Goal: Task Accomplishment & Management: Manage account settings

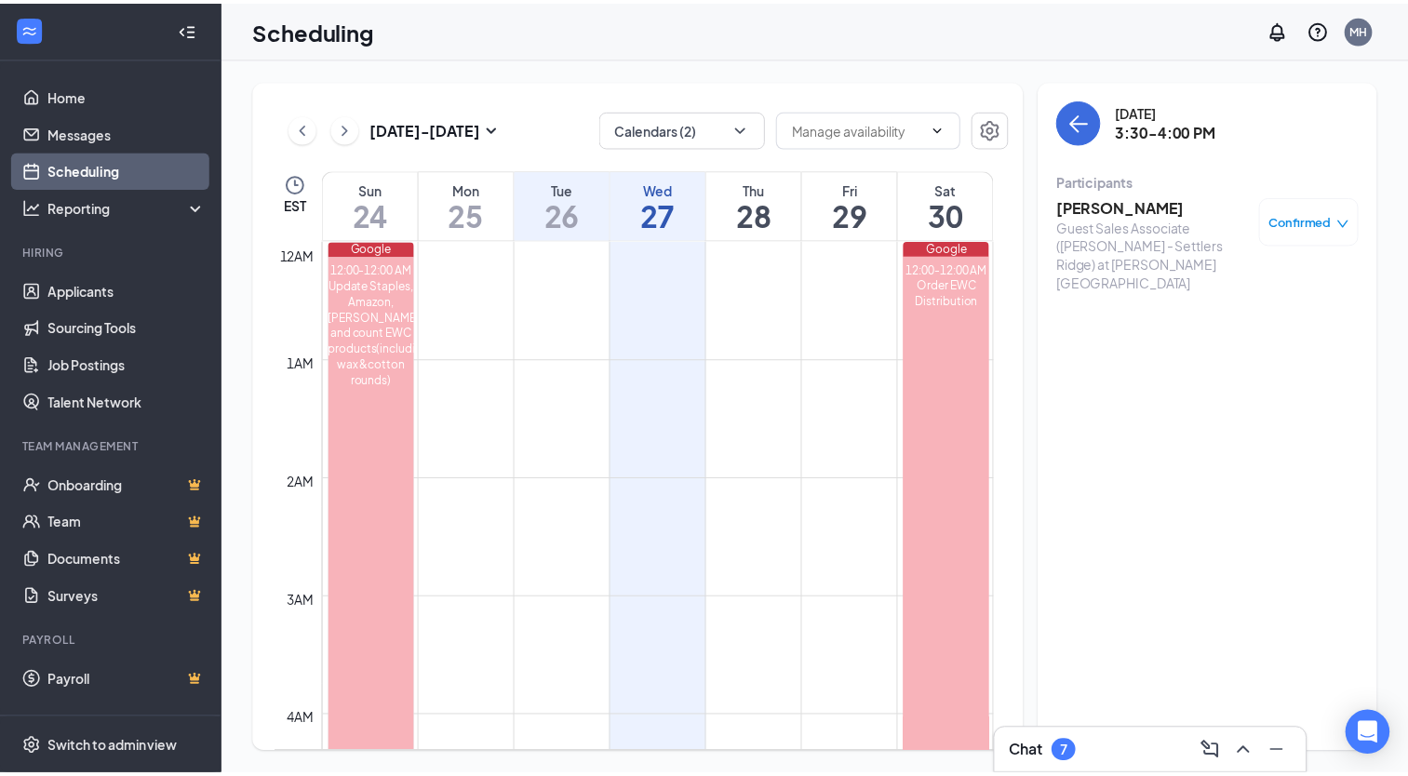
scroll to position [915, 0]
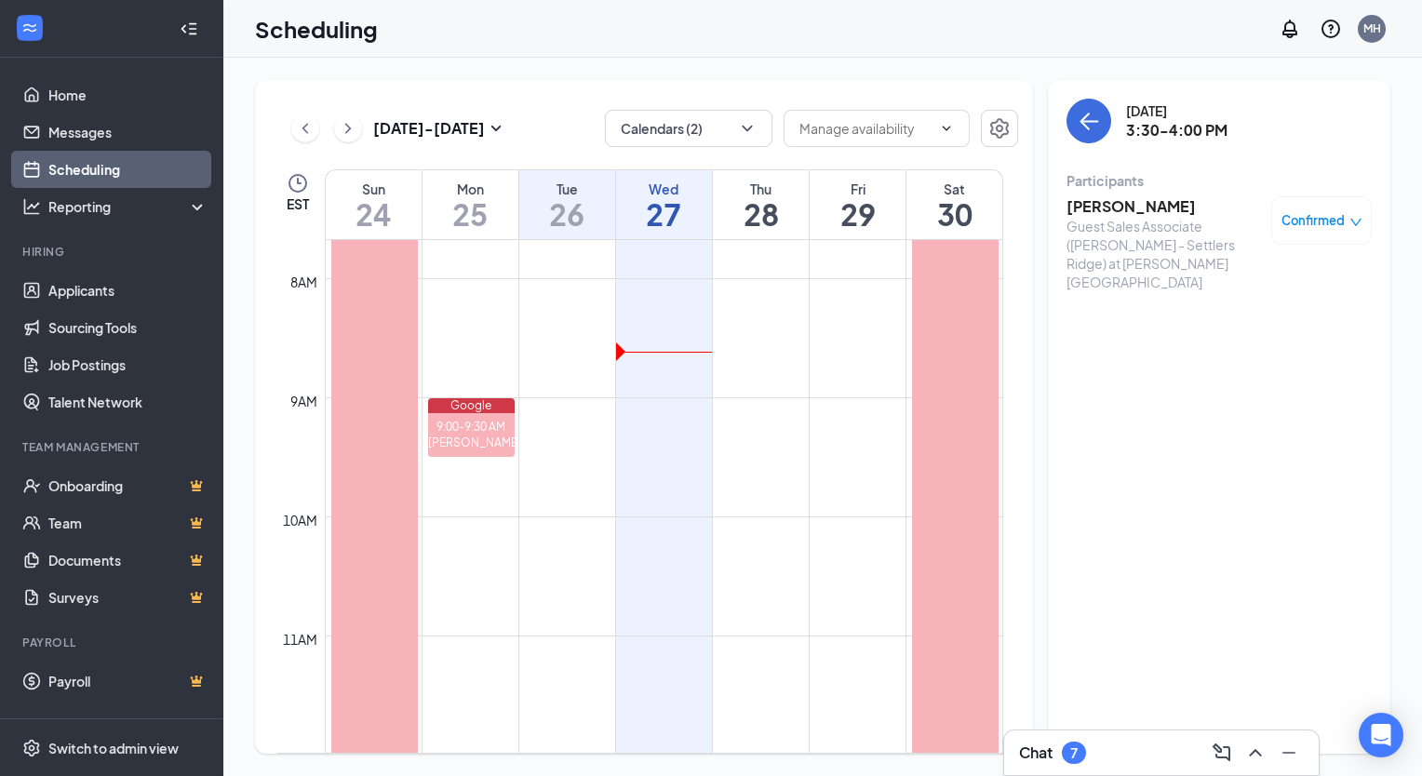
click at [695, 39] on div "Scheduling MH" at bounding box center [822, 29] width 1198 height 58
click at [81, 294] on link "Applicants" at bounding box center [127, 290] width 159 height 37
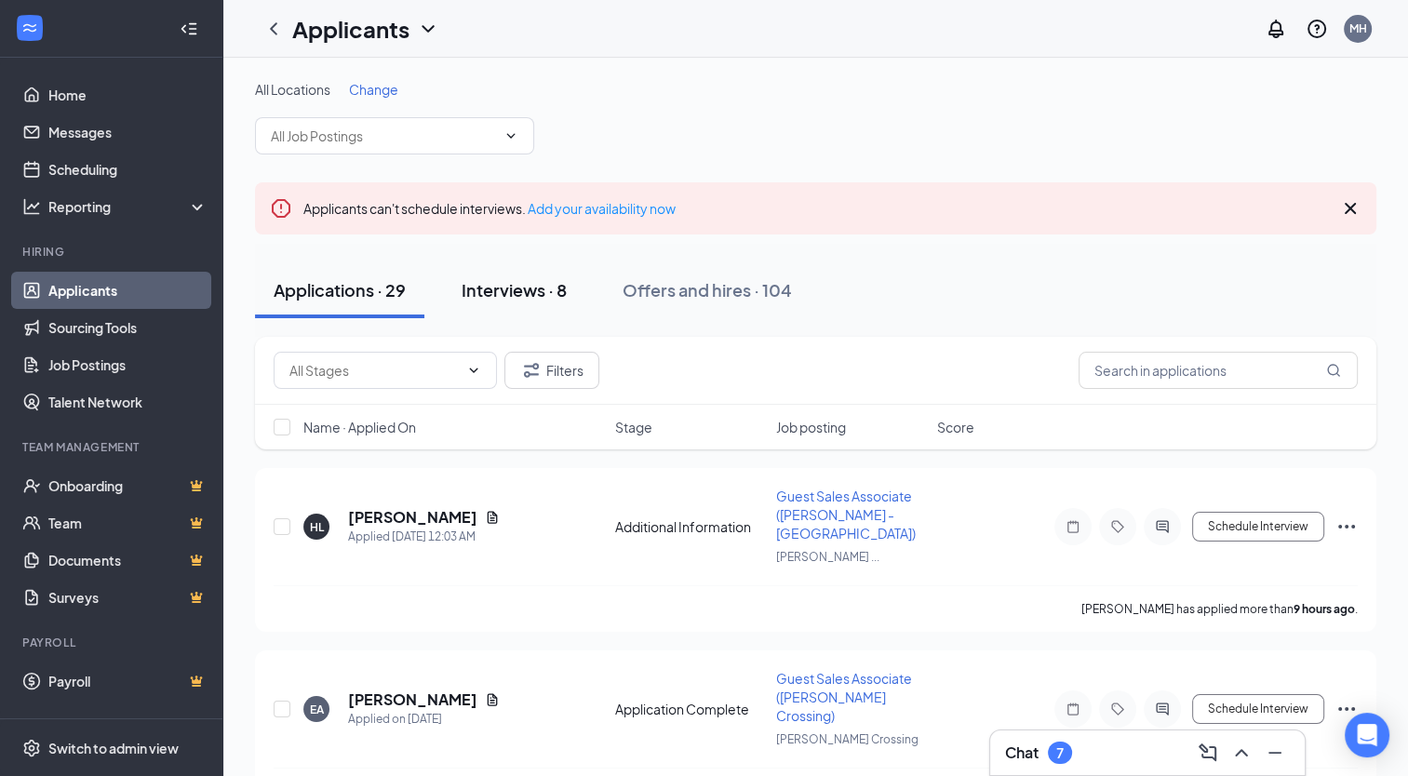
click at [497, 286] on div "Interviews · 8" at bounding box center [513, 289] width 105 height 23
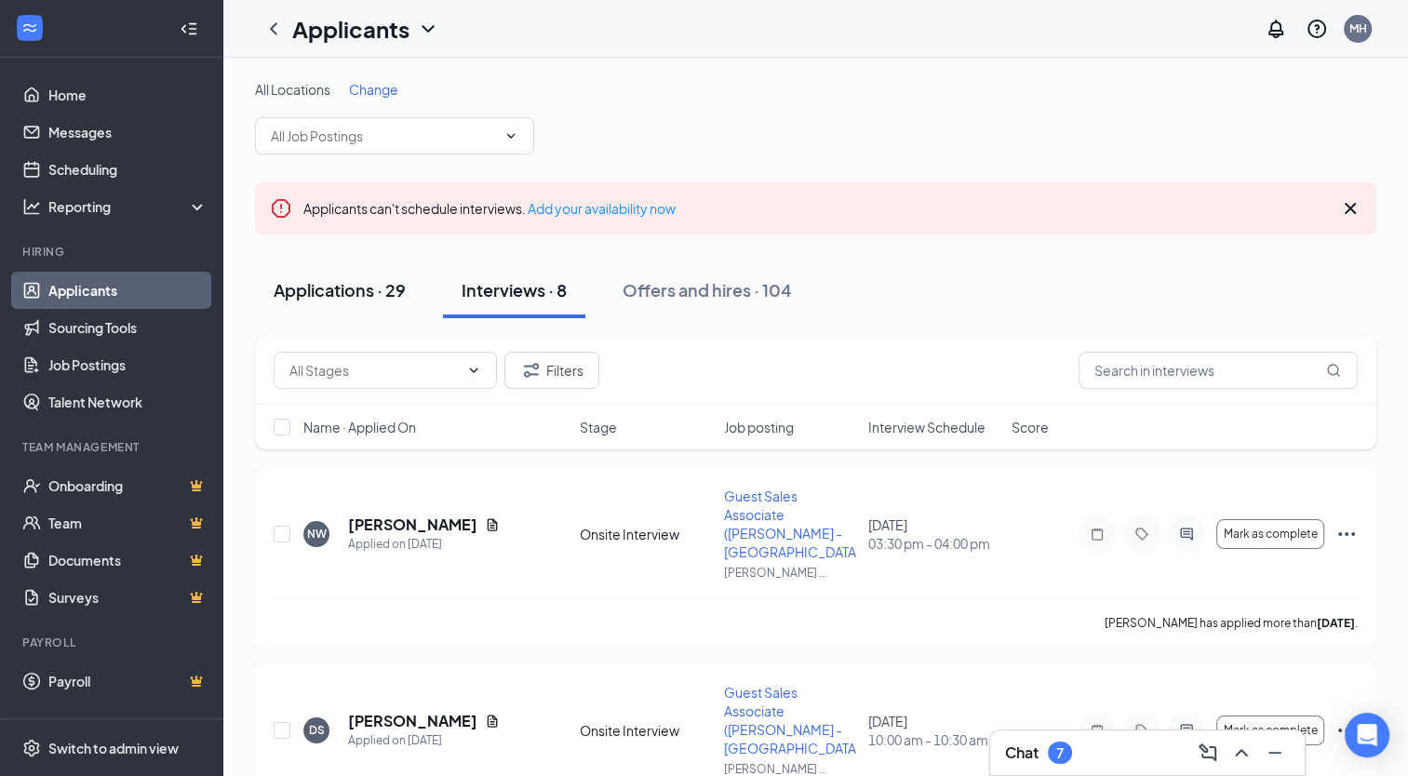
click at [365, 301] on button "Applications · 29" at bounding box center [339, 290] width 169 height 56
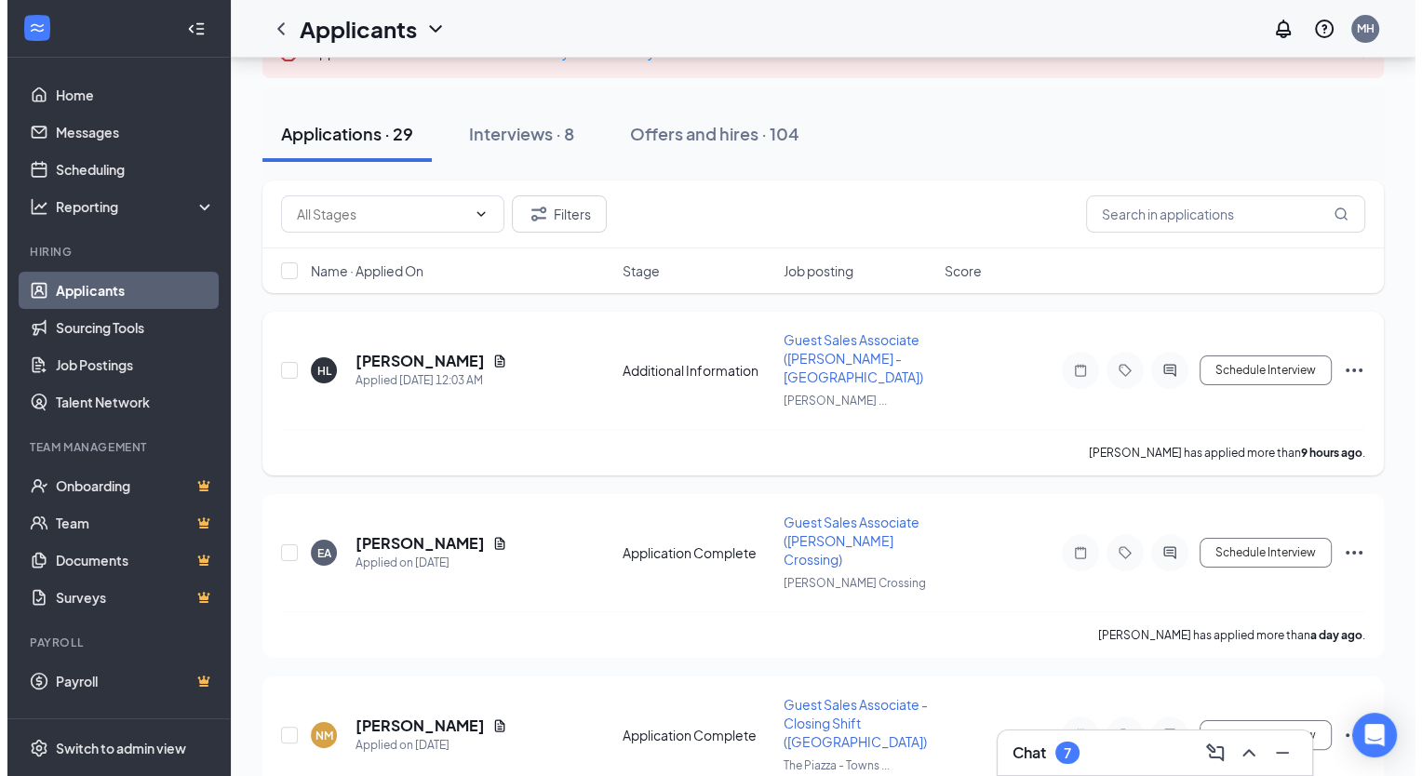
scroll to position [156, 0]
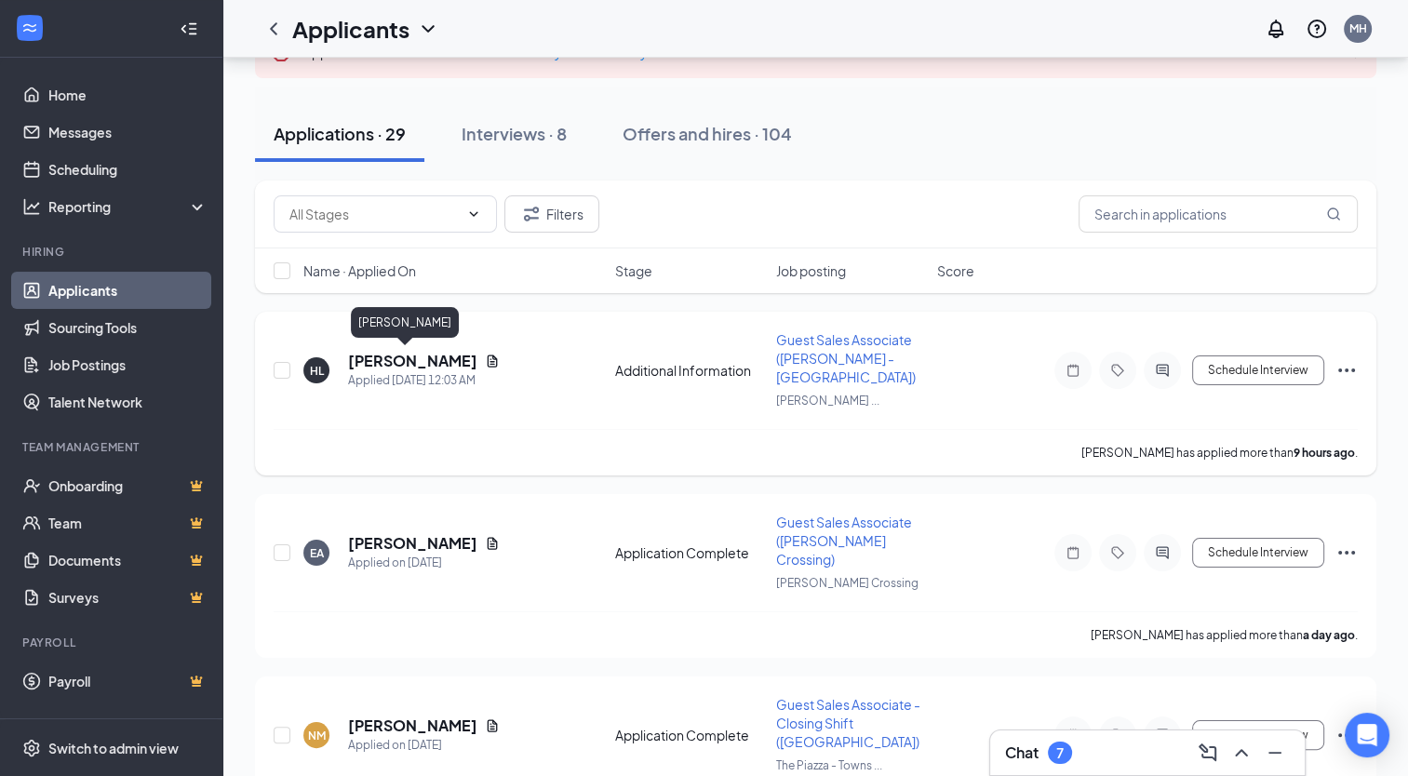
click at [391, 362] on h5 "[PERSON_NAME]" at bounding box center [412, 361] width 129 height 20
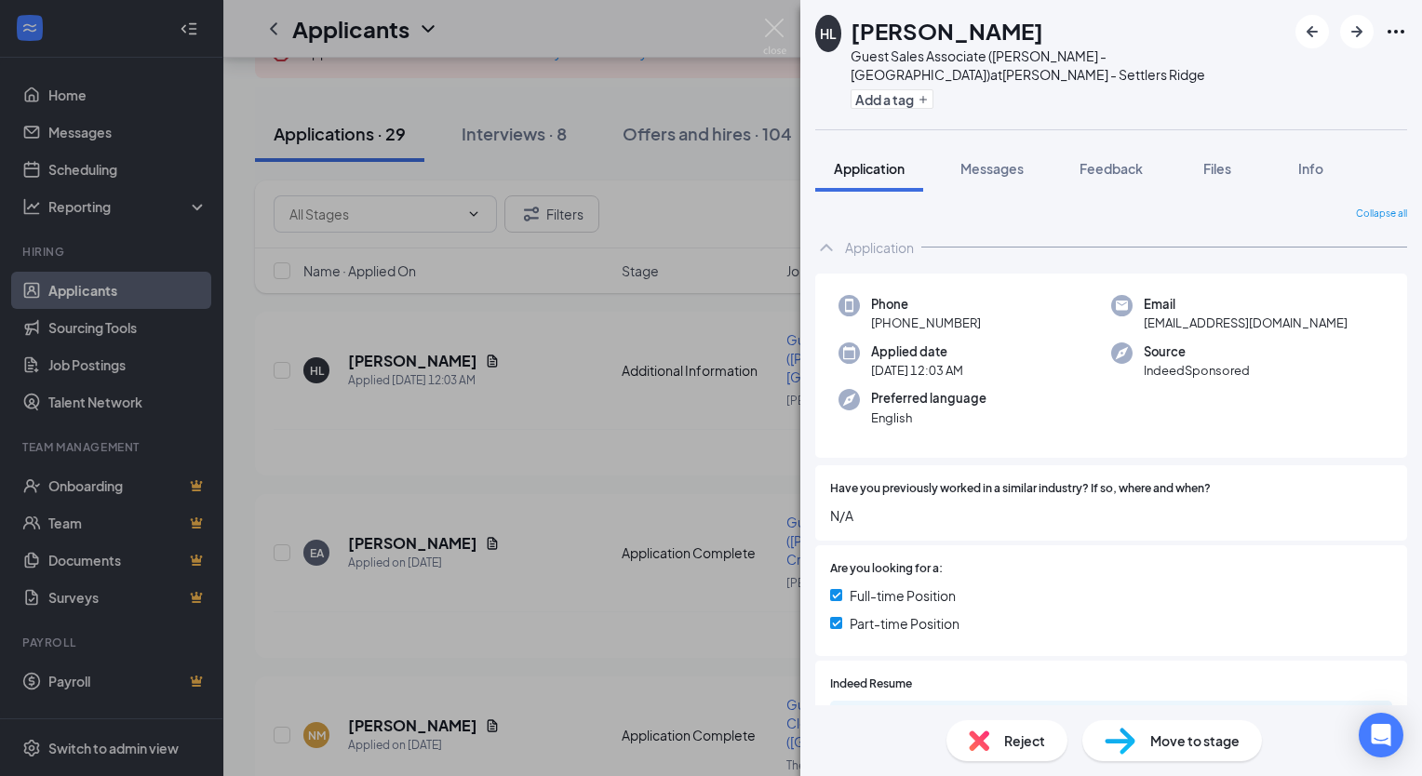
scroll to position [216, 0]
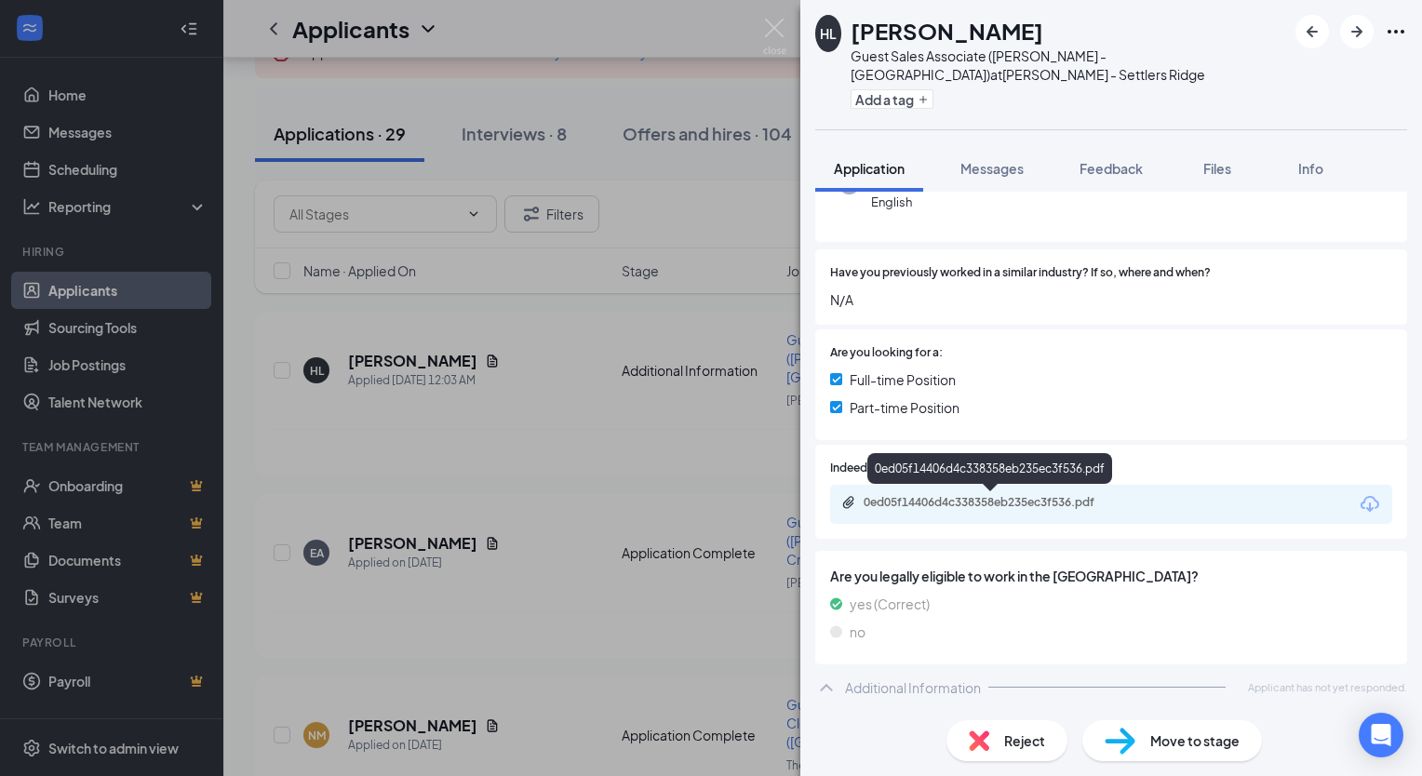
click at [998, 508] on div "0ed05f14406d4c338358eb235ec3f536.pdf" at bounding box center [993, 502] width 260 height 15
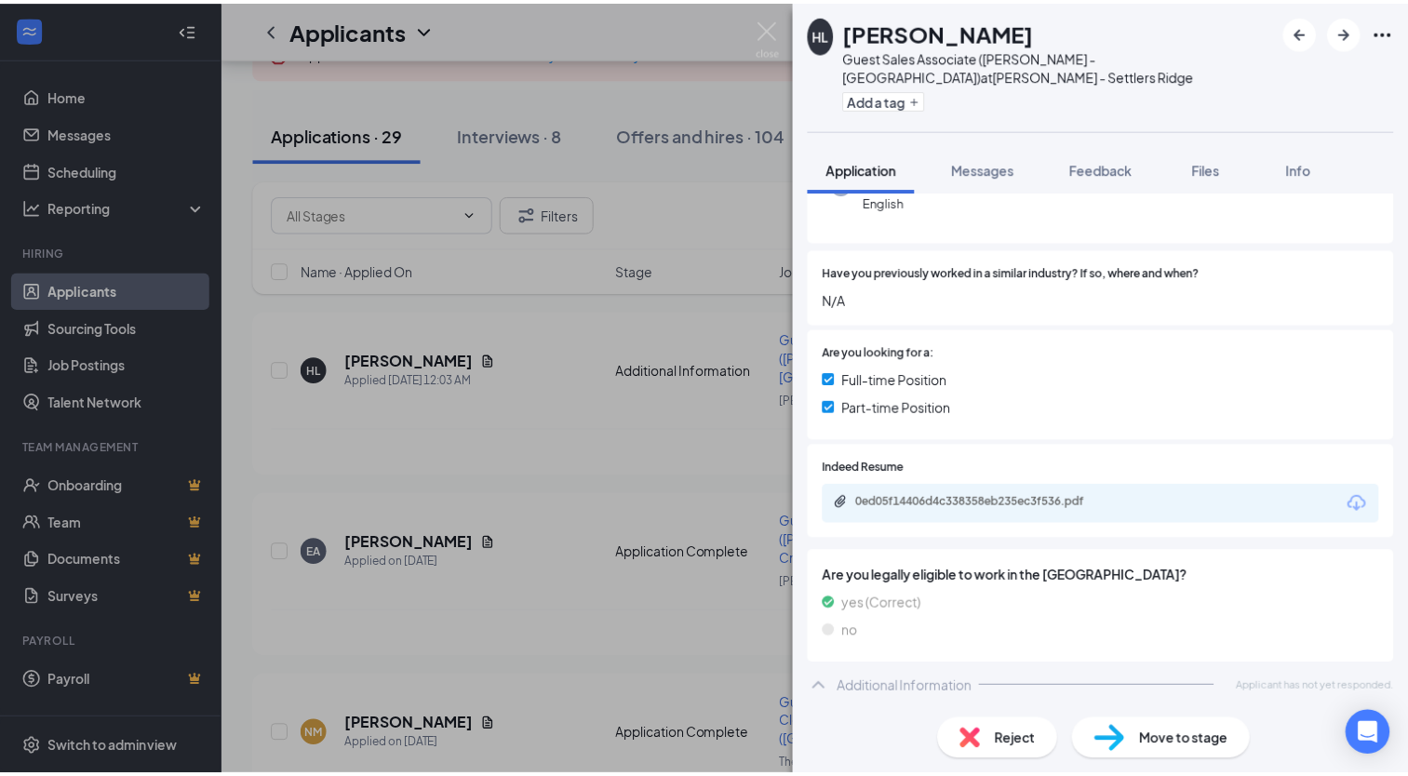
scroll to position [208, 0]
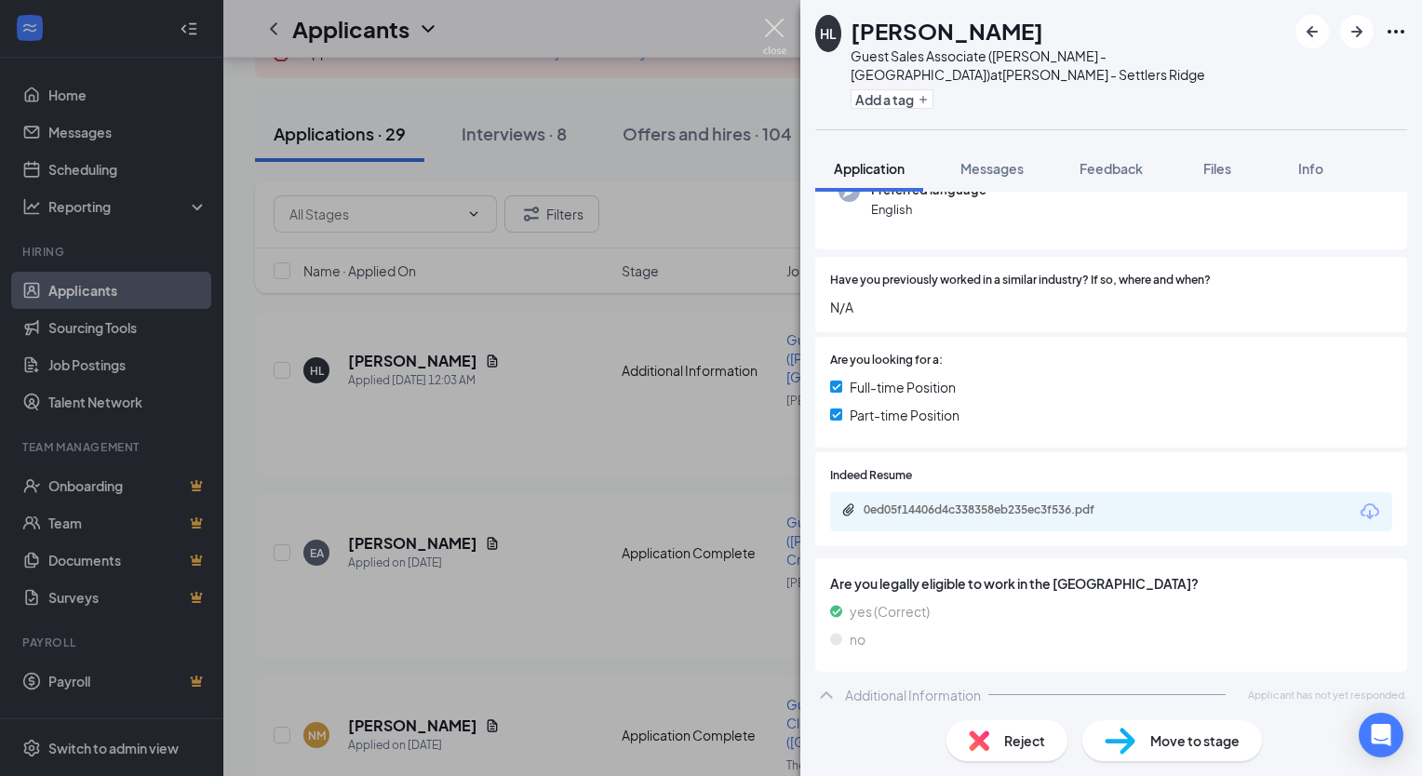
click at [768, 28] on img at bounding box center [774, 37] width 23 height 36
